Goal: Task Accomplishment & Management: Manage account settings

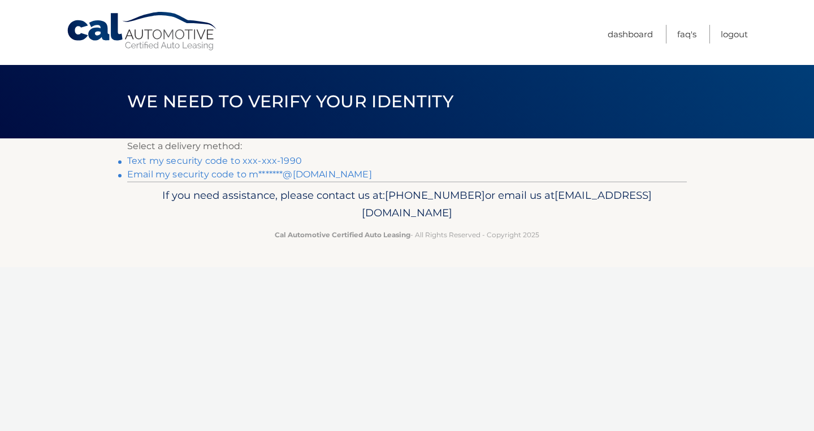
click at [266, 162] on link "Text my security code to xxx-xxx-1990" at bounding box center [214, 160] width 175 height 11
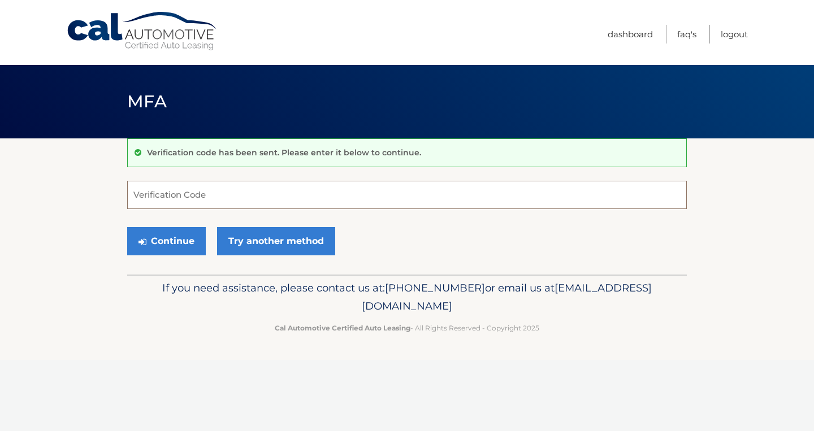
click at [236, 194] on input "Verification Code" at bounding box center [407, 195] width 560 height 28
type input "202452"
click at [198, 242] on button "Continue" at bounding box center [166, 241] width 79 height 28
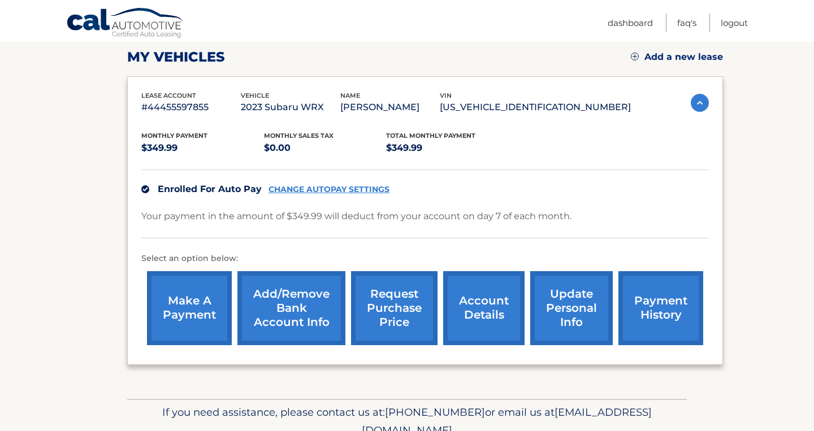
scroll to position [163, 0]
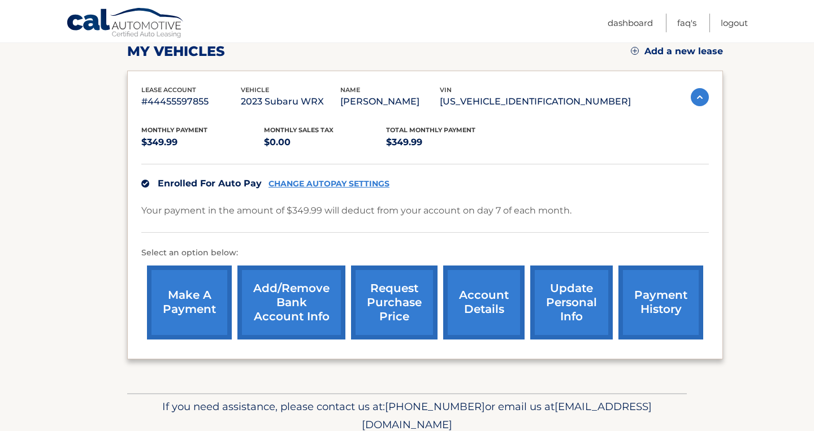
click at [541, 318] on link "update personal info" at bounding box center [571, 303] width 83 height 74
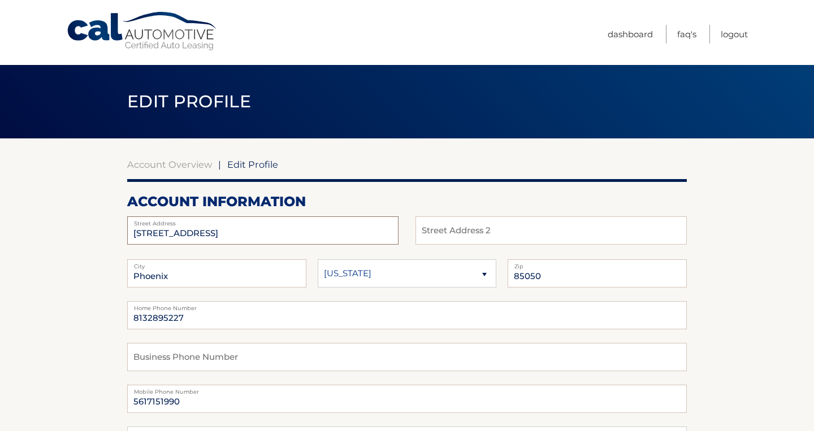
click at [272, 241] on input "[STREET_ADDRESS]" at bounding box center [262, 230] width 271 height 28
type input "4728 E Swilling Rd"
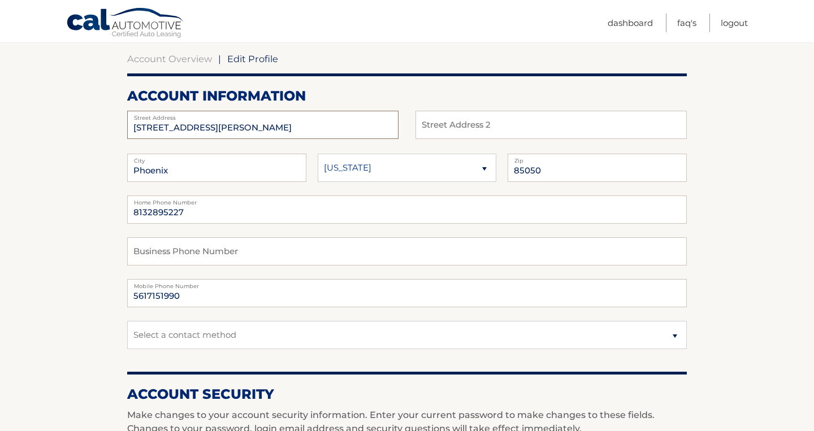
scroll to position [107, 0]
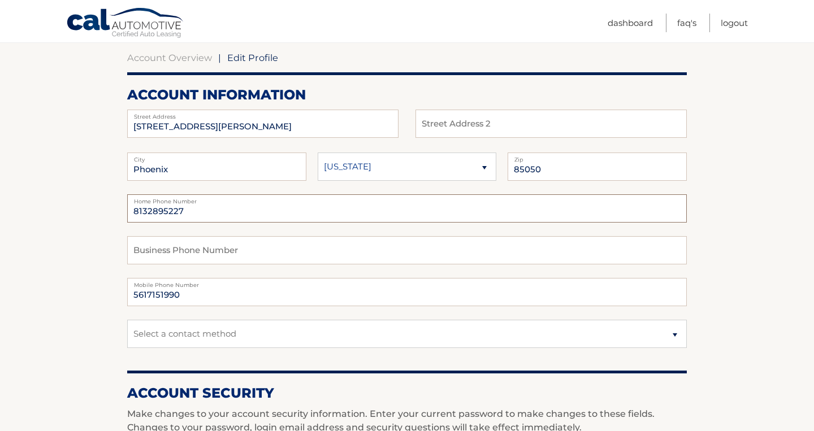
drag, startPoint x: 205, startPoint y: 210, endPoint x: 12, endPoint y: 214, distance: 192.8
click at [127, 214] on input "8132895227" at bounding box center [407, 208] width 560 height 28
type input "5617151990"
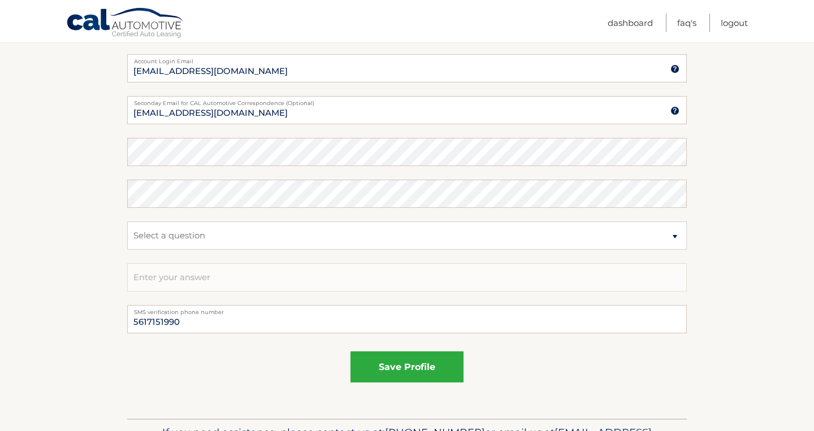
scroll to position [616, 0]
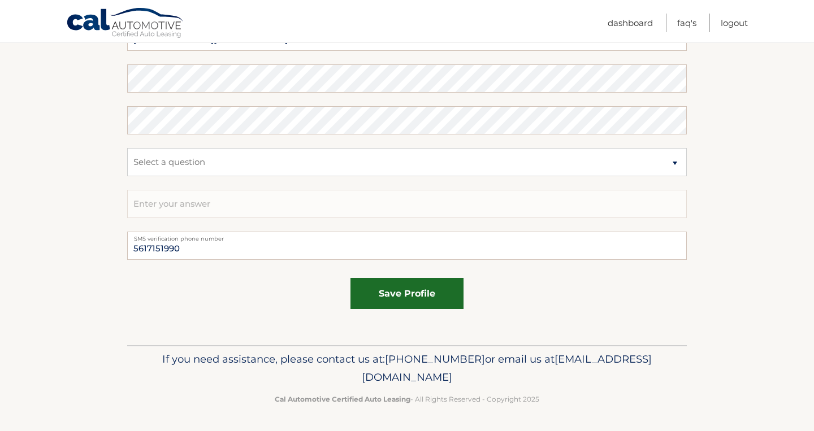
click at [418, 300] on button "save profile" at bounding box center [406, 293] width 113 height 31
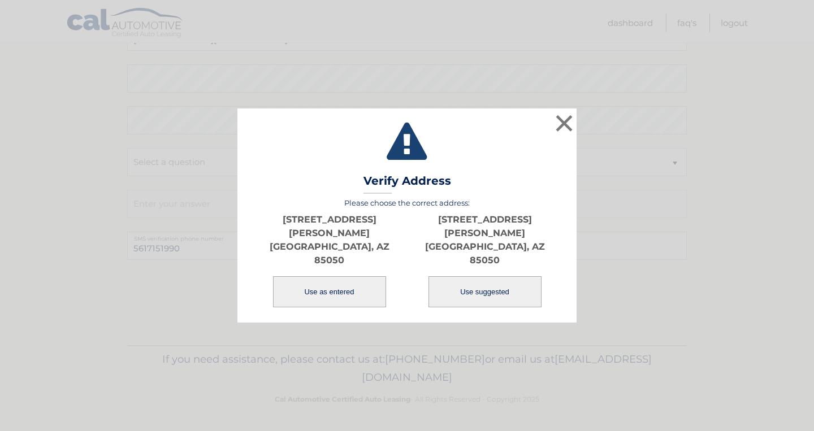
click at [479, 284] on button "Use suggested" at bounding box center [484, 291] width 113 height 31
type input "4728 E SWILLING RD"
type input "PHOENIX"
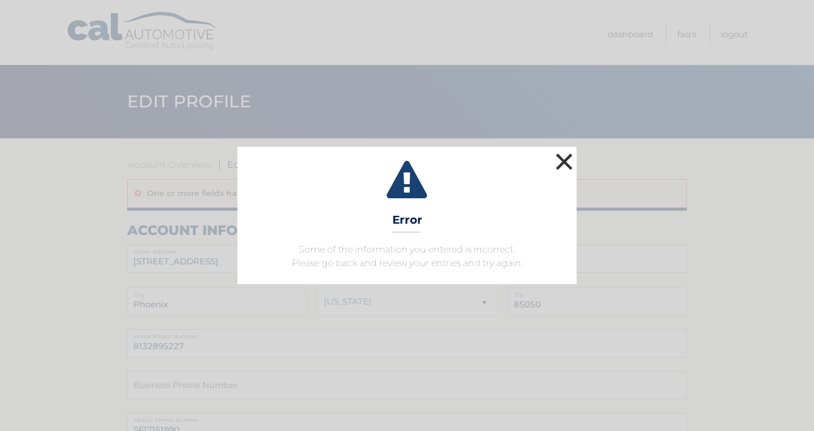
click at [573, 166] on button "×" at bounding box center [564, 161] width 23 height 23
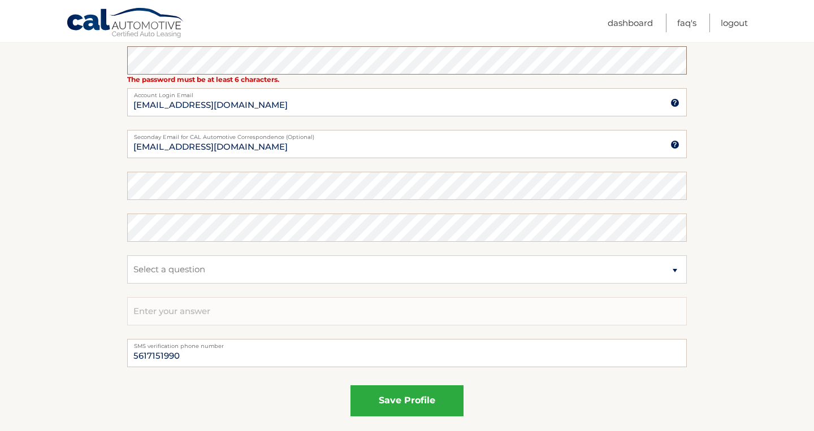
scroll to position [539, 0]
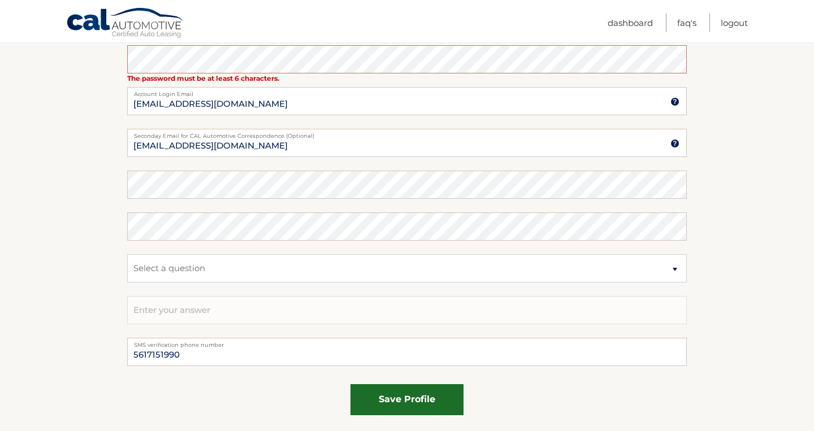
click at [397, 402] on button "save profile" at bounding box center [406, 399] width 113 height 31
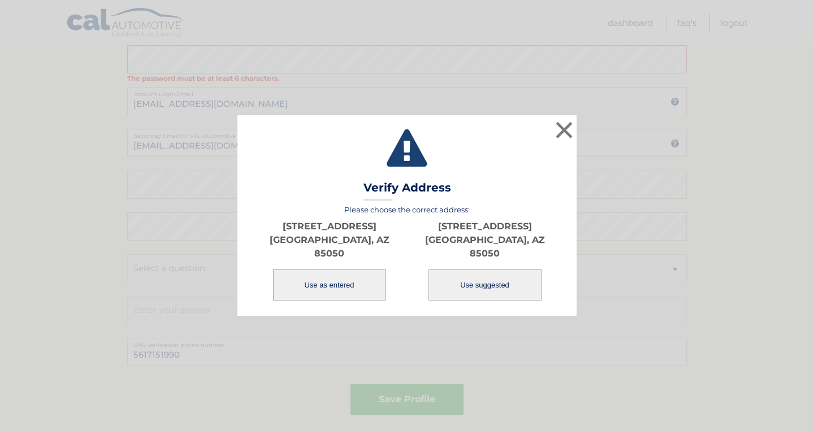
click at [475, 279] on button "Use suggested" at bounding box center [484, 285] width 113 height 31
type input "[STREET_ADDRESS]"
type input "PHOENIX"
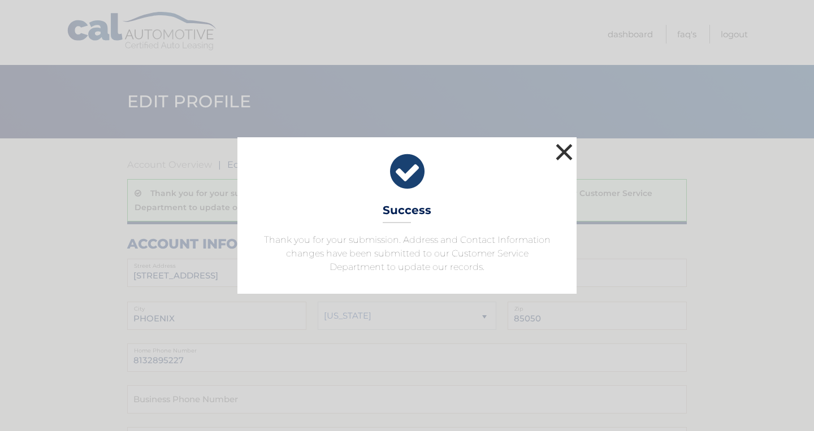
click at [566, 155] on button "×" at bounding box center [564, 152] width 23 height 23
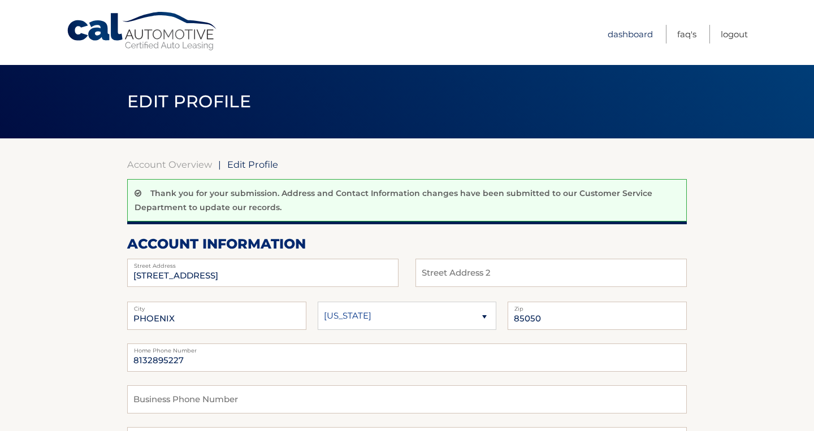
click at [631, 40] on link "Dashboard" at bounding box center [630, 34] width 45 height 19
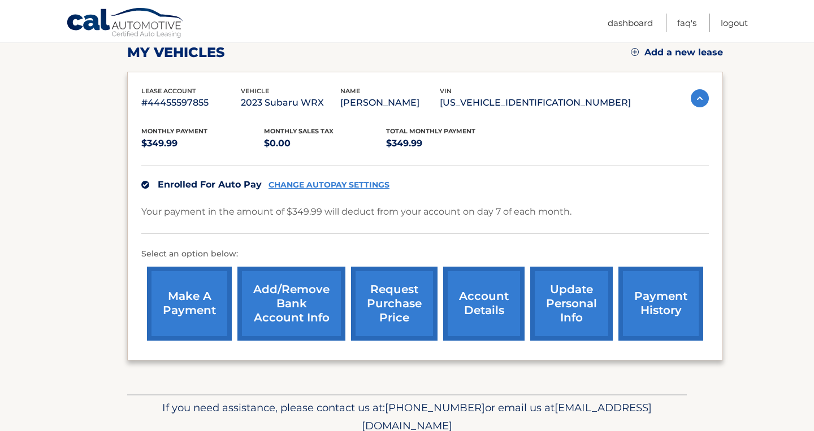
scroll to position [186, 0]
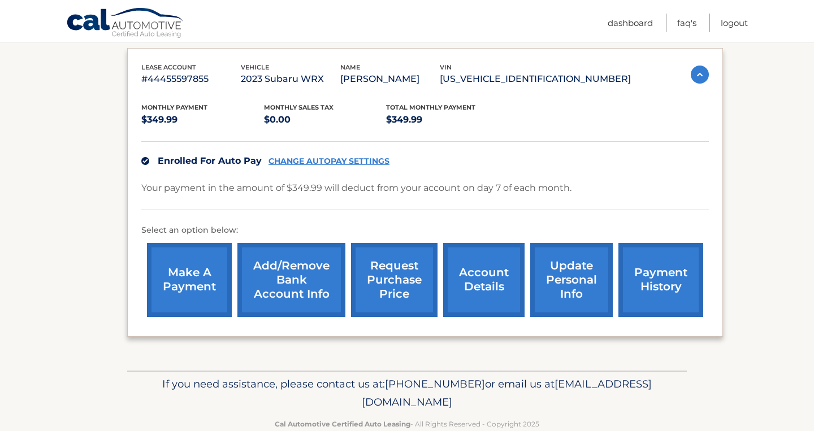
click at [470, 302] on link "account details" at bounding box center [483, 280] width 81 height 74
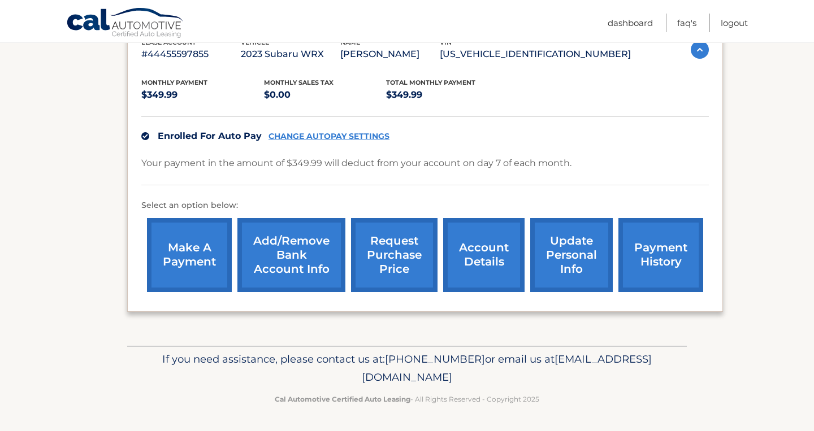
scroll to position [239, 0]
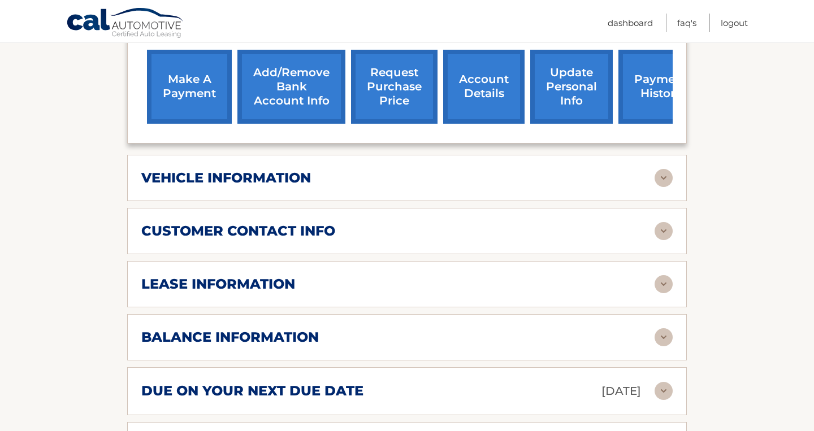
scroll to position [398, 0]
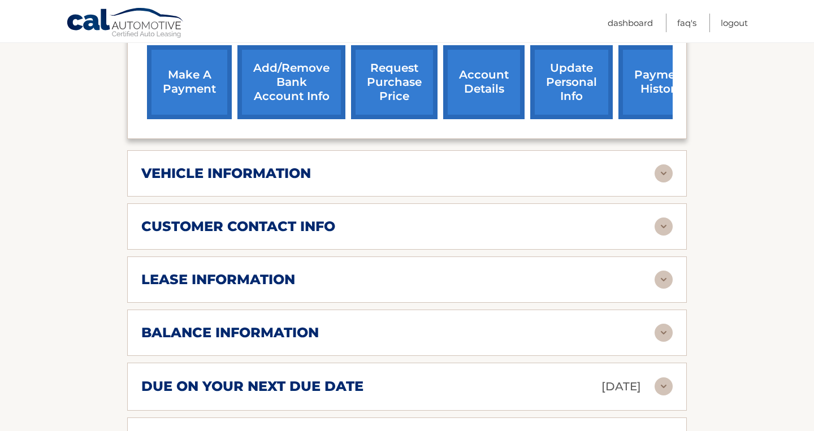
click at [458, 288] on div "lease information" at bounding box center [397, 279] width 513 height 17
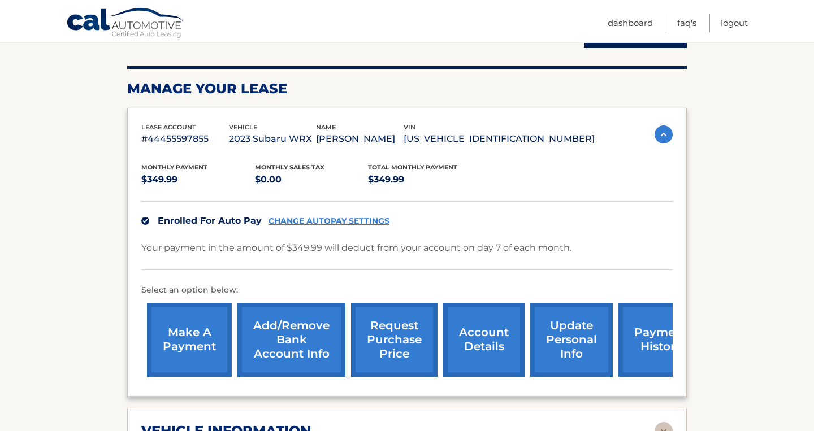
scroll to position [0, 0]
